Goal: Navigation & Orientation: Find specific page/section

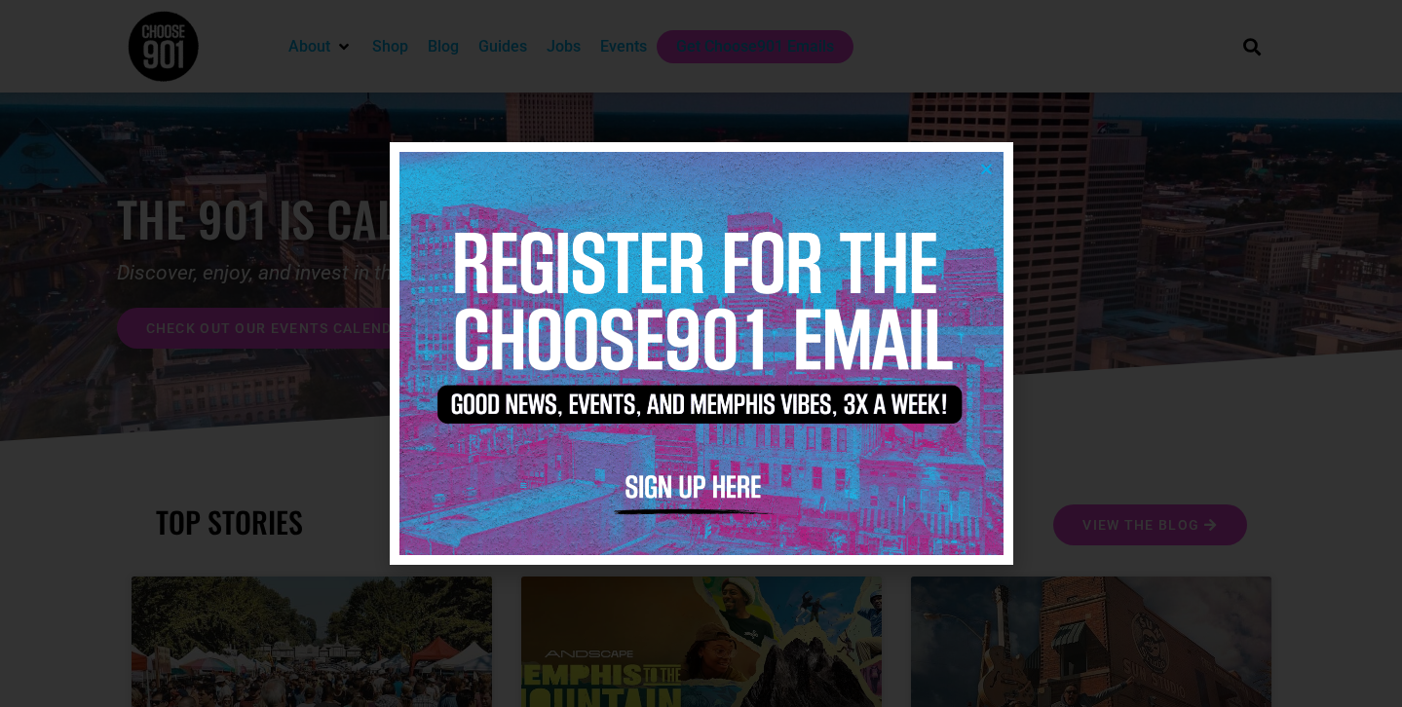
click at [993, 160] on img at bounding box center [701, 353] width 604 height 402
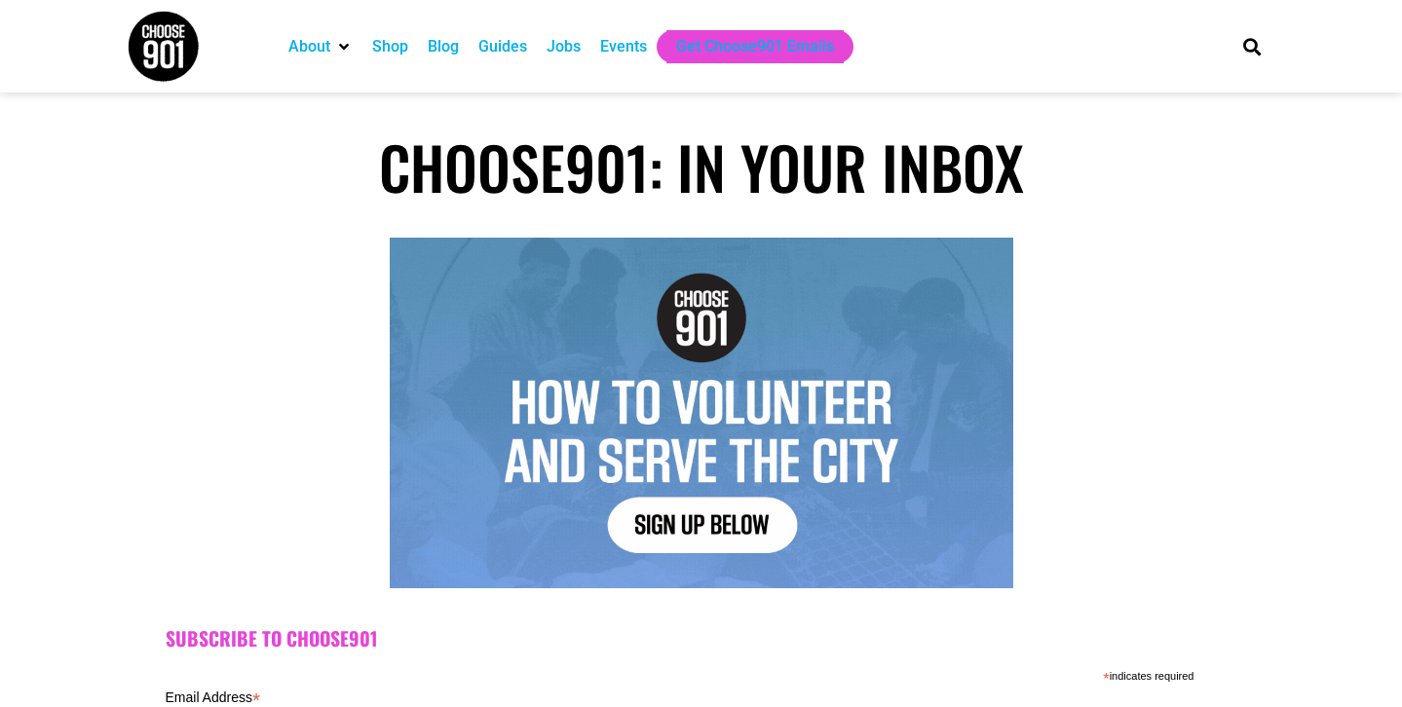
click at [575, 44] on div "Jobs" at bounding box center [563, 46] width 34 height 23
